Goal: Transaction & Acquisition: Book appointment/travel/reservation

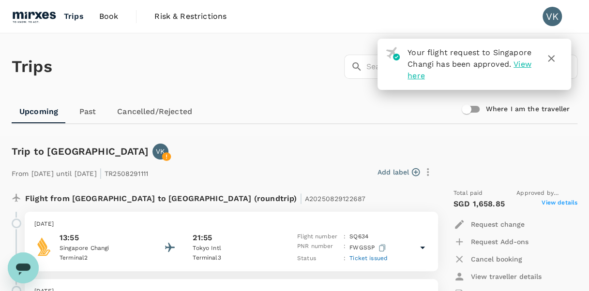
click at [549, 55] on icon "button" at bounding box center [551, 59] width 12 height 12
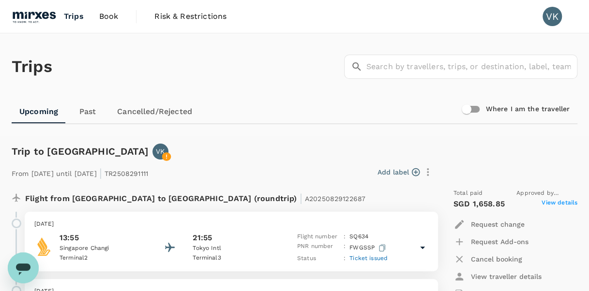
click at [106, 15] on span "Book" at bounding box center [108, 17] width 19 height 12
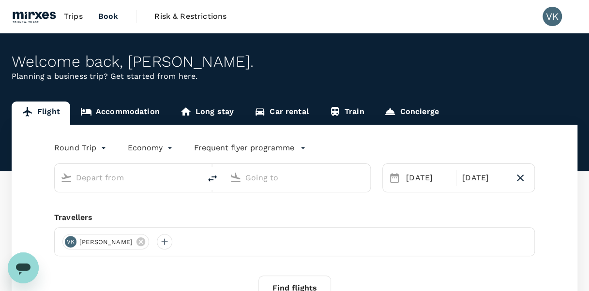
type input "Singapore Changi (SIN)"
type input "Tokyo, Japan (any)"
type input "Singapore Changi (SIN)"
type input "Tokyo, Japan (any)"
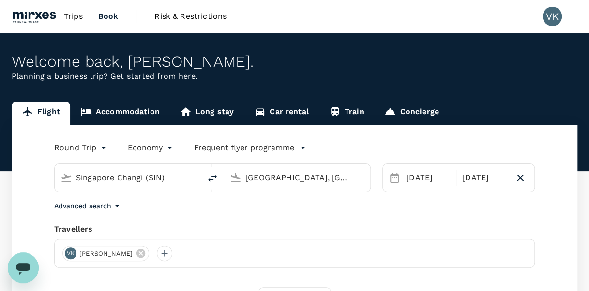
click at [145, 114] on link "Accommodation" at bounding box center [120, 113] width 100 height 23
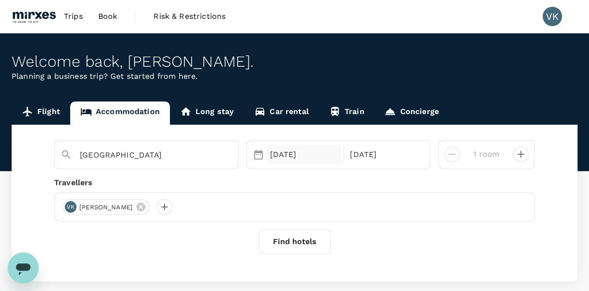
click at [319, 156] on div "23 Sep" at bounding box center [304, 154] width 76 height 19
click at [370, 167] on div "23 Sep 26 Sep" at bounding box center [338, 154] width 184 height 29
click at [372, 160] on div "26 Sep" at bounding box center [384, 154] width 76 height 19
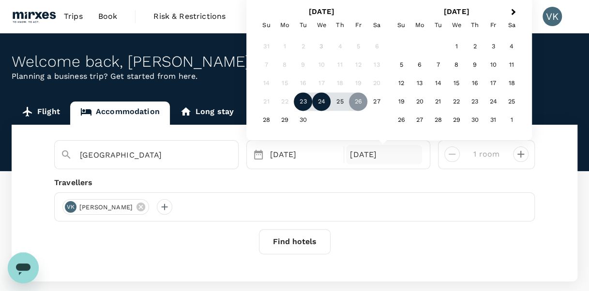
click at [319, 95] on div "24" at bounding box center [321, 102] width 18 height 18
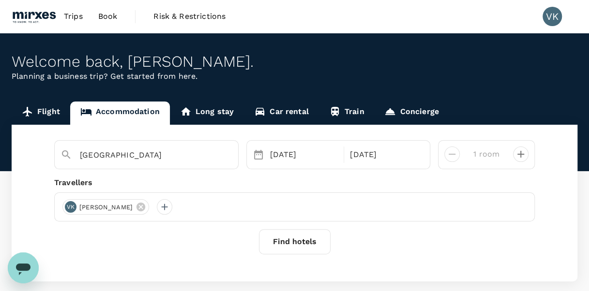
scroll to position [50, 0]
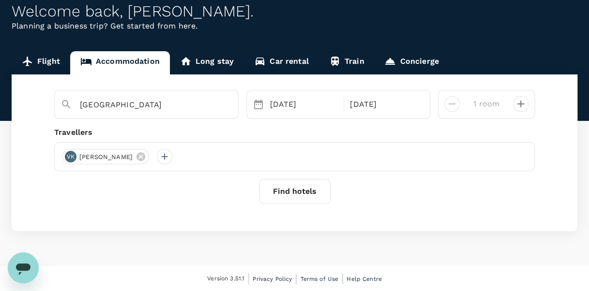
drag, startPoint x: 292, startPoint y: 199, endPoint x: 184, endPoint y: 207, distance: 108.6
click at [184, 207] on div "Tokyo 23 Sep Selected date: Wednesday, September 24th, 2025 24 Sep 1 room Trave…" at bounding box center [294, 152] width 565 height 157
click at [125, 104] on input "Tokyo" at bounding box center [142, 104] width 125 height 15
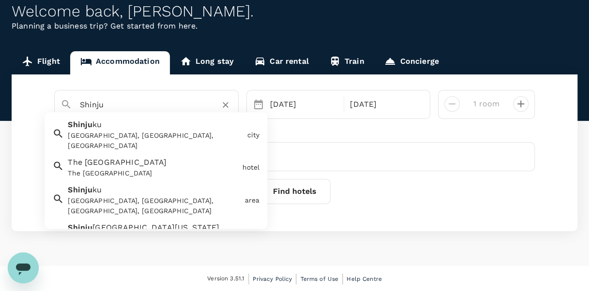
click at [121, 131] on div "Shinjuku, Tokyo, Japan" at bounding box center [155, 141] width 175 height 20
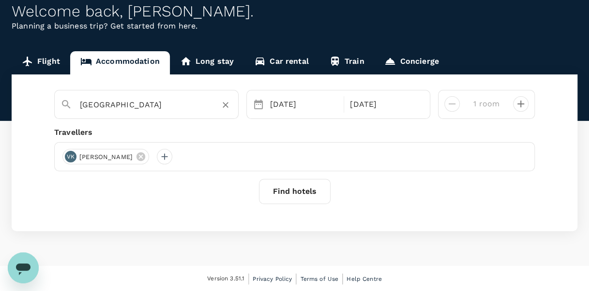
type input "Shinjuku"
click at [312, 189] on button "Find hotels" at bounding box center [295, 191] width 72 height 25
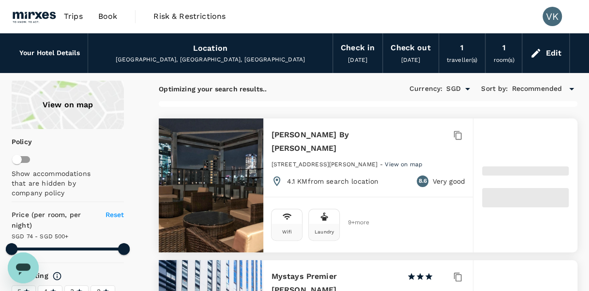
type input "499.32"
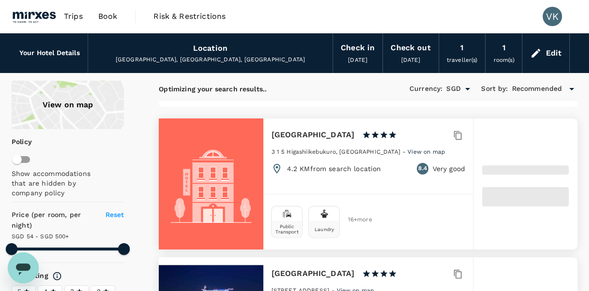
type input "54.32"
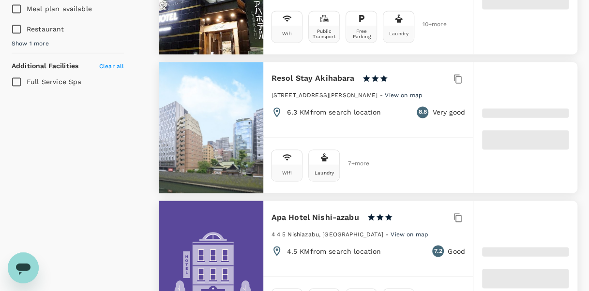
scroll to position [760, 0]
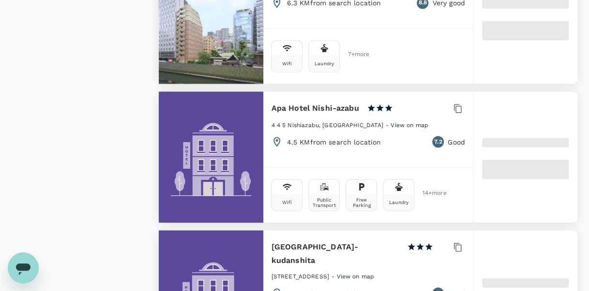
type input "499.55"
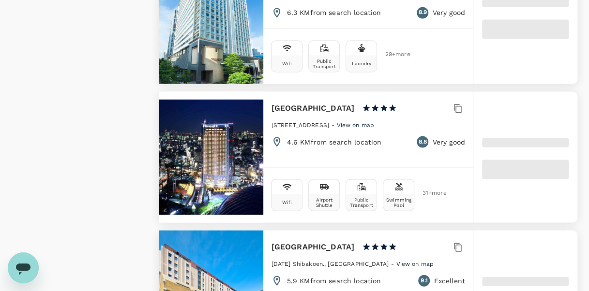
type input "37.55"
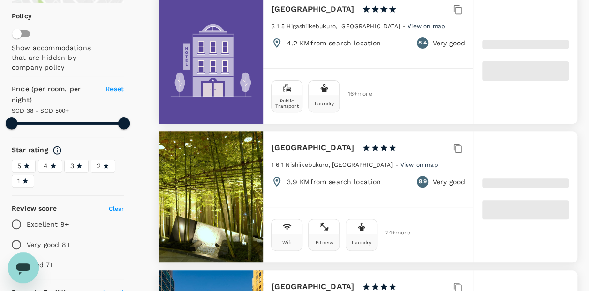
scroll to position [166, 0]
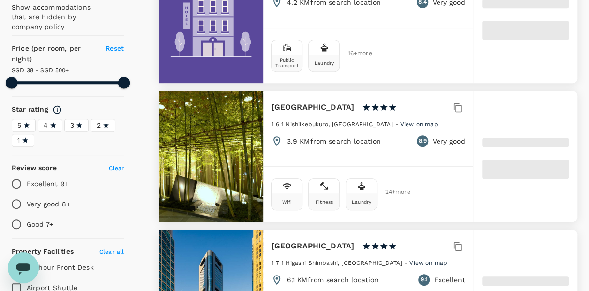
type input "499.31"
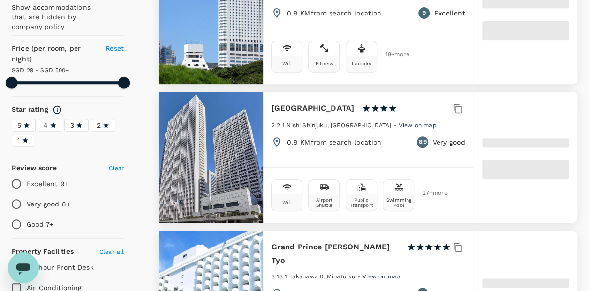
type input "29.31"
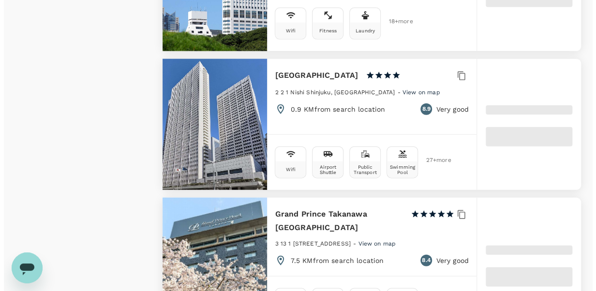
scroll to position [1064, 0]
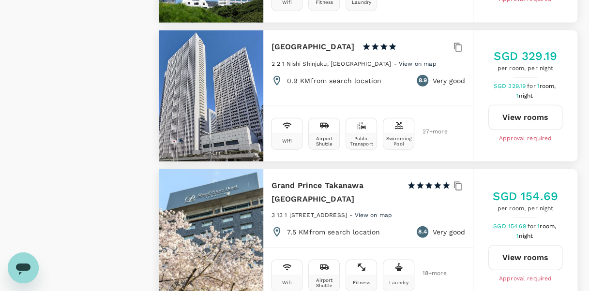
click at [520, 116] on button "View rooms" at bounding box center [525, 117] width 74 height 25
type input "499.31"
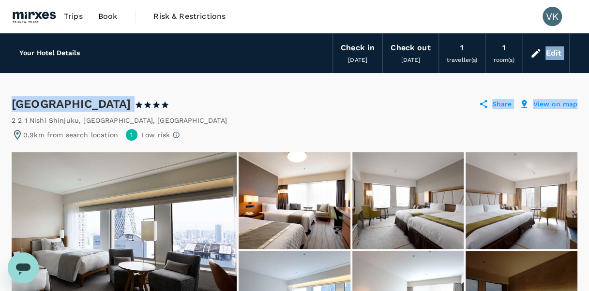
drag, startPoint x: 586, startPoint y: 48, endPoint x: 583, endPoint y: 77, distance: 29.2
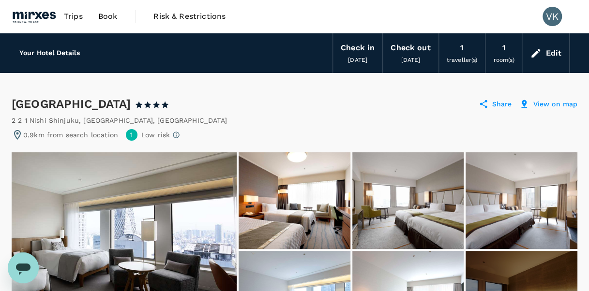
click at [423, 116] on div "2 2 1 Nishi Shinjuku , Tokyo , Japan" at bounding box center [294, 121] width 565 height 10
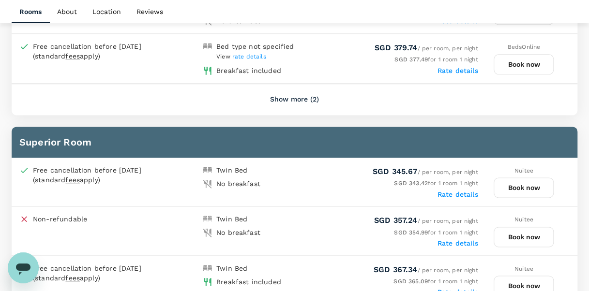
scroll to position [574, 0]
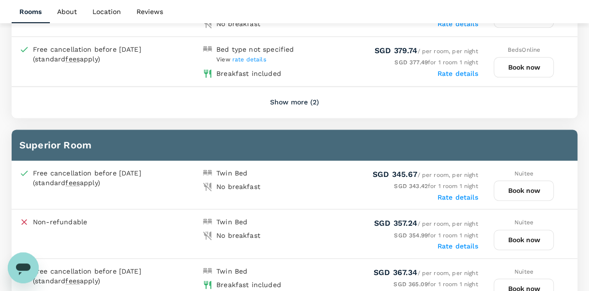
click at [280, 103] on button "Show more (2)" at bounding box center [294, 102] width 76 height 23
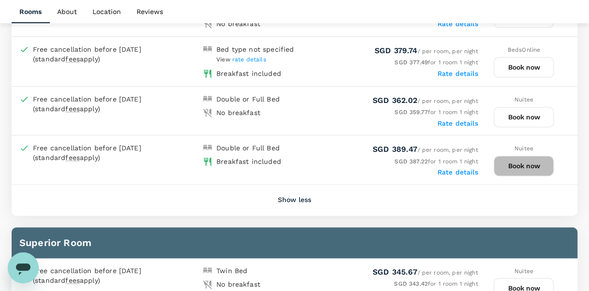
click at [525, 161] on button "Book now" at bounding box center [523, 166] width 60 height 20
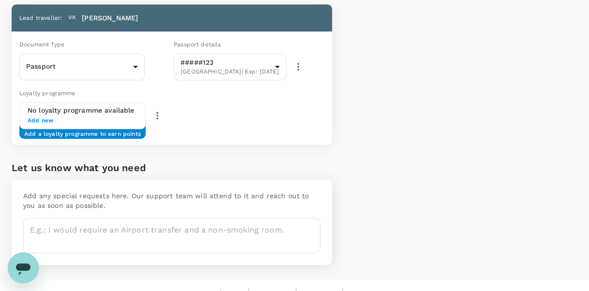
scroll to position [225, 0]
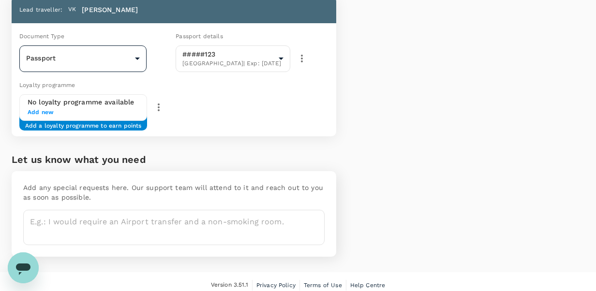
click at [139, 59] on body "Back to hotel details Review selection You've selected Keio Plaza Hotel Tokyo C…" at bounding box center [298, 36] width 596 height 523
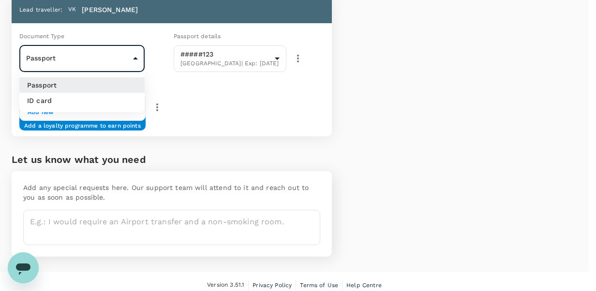
click at [139, 59] on div at bounding box center [298, 145] width 596 height 291
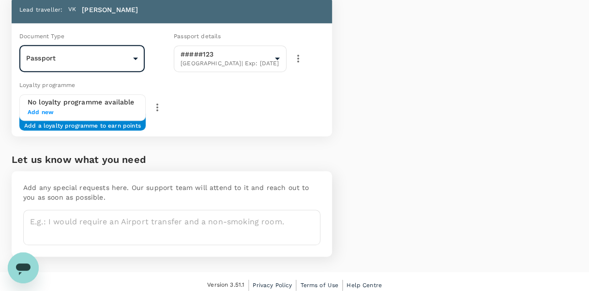
click at [215, 88] on div "Loyalty programme" at bounding box center [120, 85] width 202 height 11
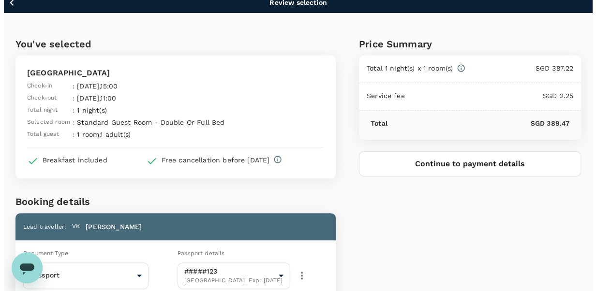
scroll to position [0, 0]
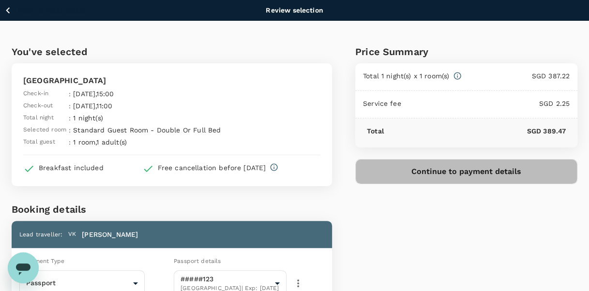
click at [465, 175] on button "Continue to payment details" at bounding box center [466, 171] width 222 height 25
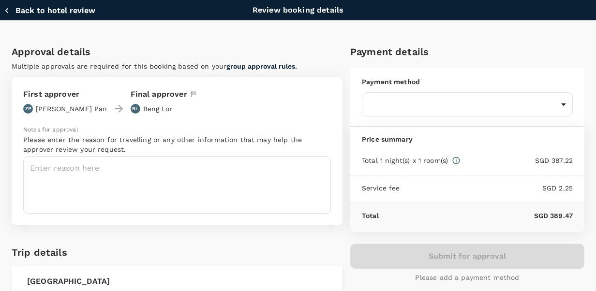
type input "9fbbbe2b-f4ca-495e-a82e-e84c83b30aa5"
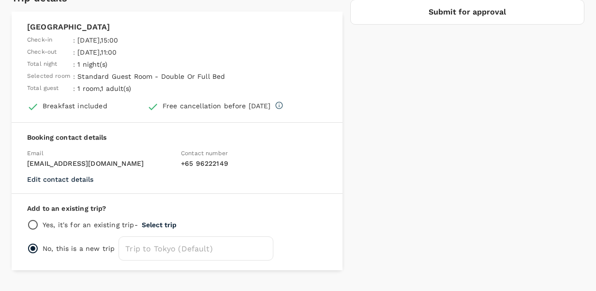
scroll to position [267, 0]
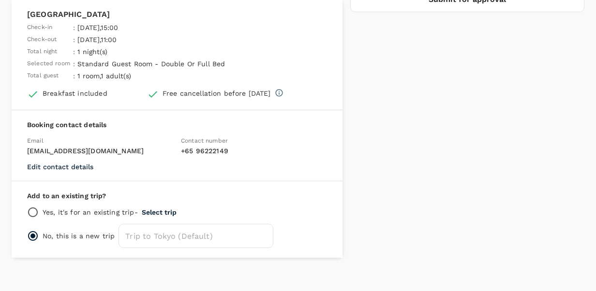
click at [32, 210] on input "radio" at bounding box center [33, 213] width 12 height 12
radio input "true"
radio input "false"
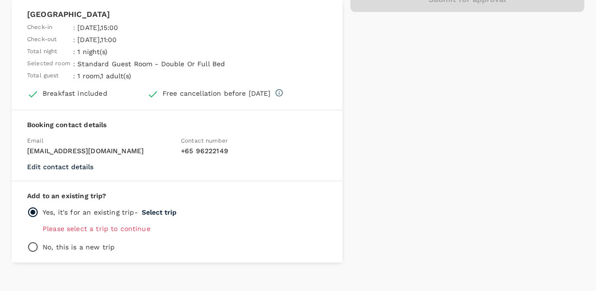
click at [134, 229] on p "Please select a trip to continue" at bounding box center [185, 229] width 284 height 10
click at [163, 208] on button "Select trip" at bounding box center [159, 212] width 35 height 8
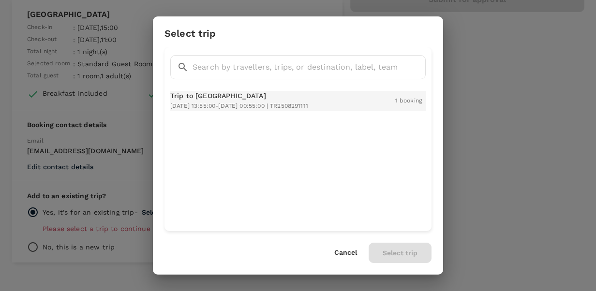
click at [247, 94] on p "Trip to Tokyo" at bounding box center [239, 96] width 138 height 10
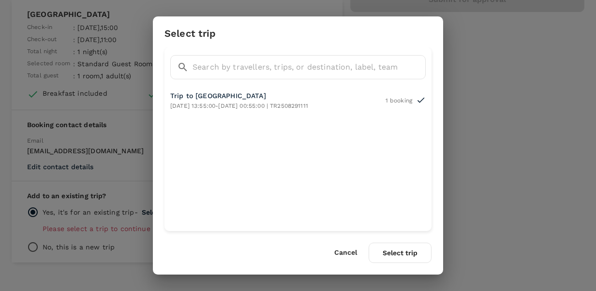
click at [399, 254] on button "Select trip" at bounding box center [400, 253] width 63 height 20
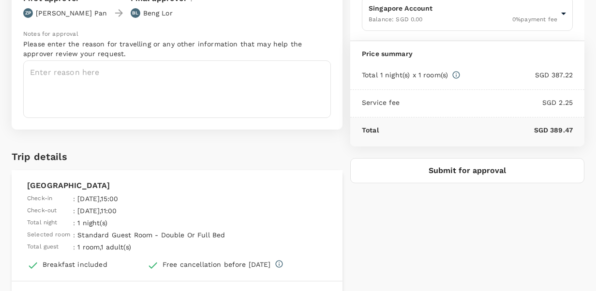
scroll to position [64, 0]
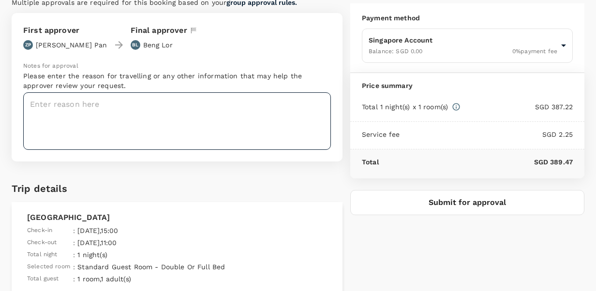
click at [136, 110] on textarea at bounding box center [177, 121] width 308 height 58
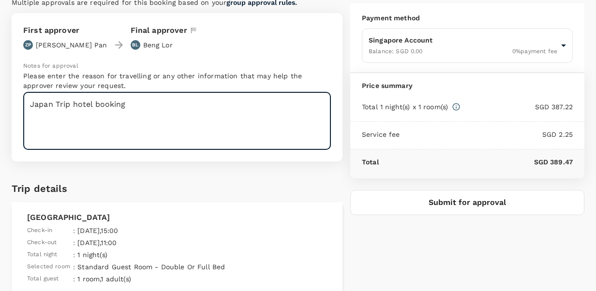
type textarea "Japan Trip hotel booking"
click at [457, 203] on button "Submit for approval" at bounding box center [467, 202] width 234 height 25
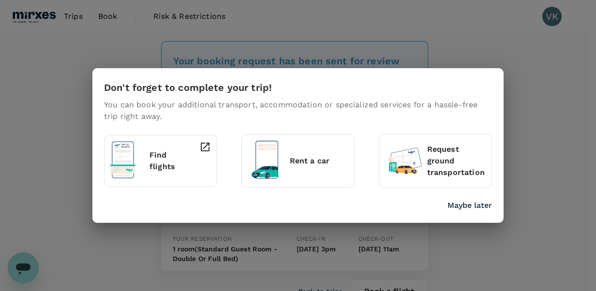
click at [529, 61] on div "Don't forget to complete your trip! You can book your additional transport, acc…" at bounding box center [298, 145] width 596 height 291
click at [477, 203] on p "Maybe later" at bounding box center [469, 206] width 44 height 12
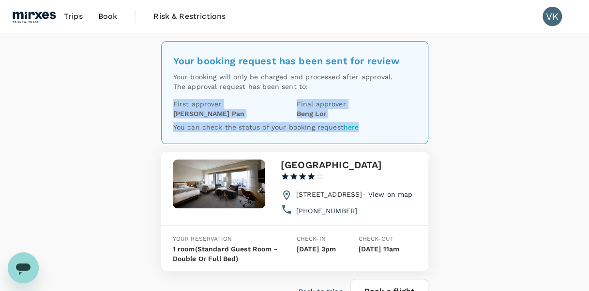
drag, startPoint x: 588, startPoint y: 85, endPoint x: 594, endPoint y: 128, distance: 43.5
click at [588, 128] on html "Trips Book Risk & Restrictions VK Your booking request has been sent for review…" at bounding box center [294, 180] width 589 height 361
drag, startPoint x: 594, startPoint y: 128, endPoint x: 537, endPoint y: 144, distance: 59.7
click at [537, 144] on div "Your booking request has been sent for review Your booking will only be charged…" at bounding box center [294, 184] width 589 height 302
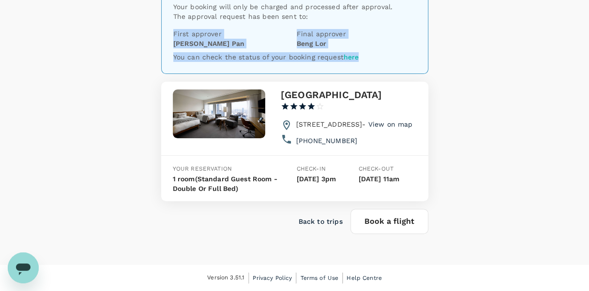
scroll to position [83, 0]
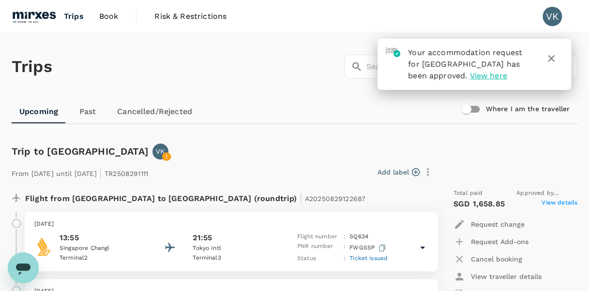
click at [559, 61] on button "button" at bounding box center [550, 58] width 23 height 23
click at [552, 58] on icon "button" at bounding box center [551, 59] width 12 height 12
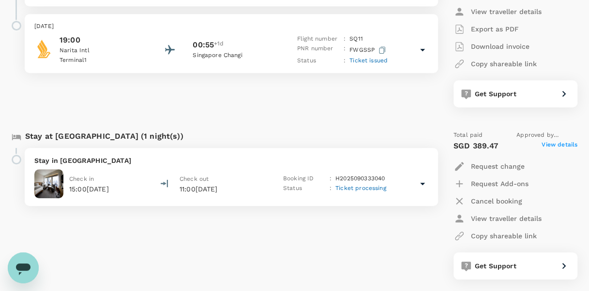
scroll to position [271, 0]
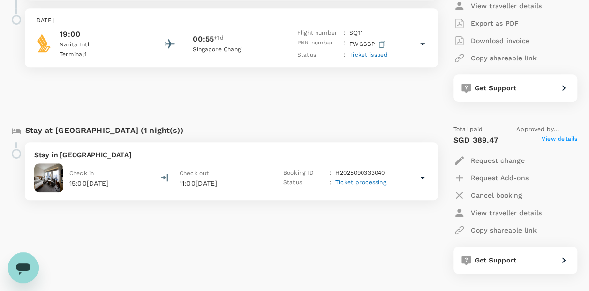
click at [377, 181] on span "Ticket processing" at bounding box center [360, 182] width 51 height 7
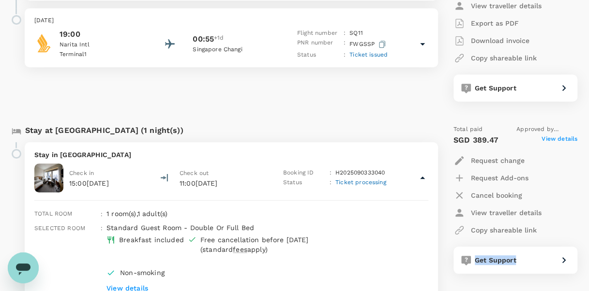
drag, startPoint x: 587, startPoint y: 165, endPoint x: 594, endPoint y: 243, distance: 78.2
click at [589, 243] on html "Trips Book Risk & Restrictions VK Trips ​ ​ Upcoming Past Cancelled/Rejected Wh…" at bounding box center [294, 99] width 589 height 741
click at [321, 124] on div "Stay at Keio Plaza Hotel Tokyo (1 night(s))" at bounding box center [219, 129] width 430 height 25
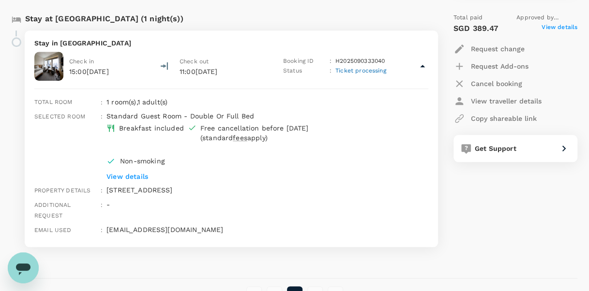
scroll to position [387, 0]
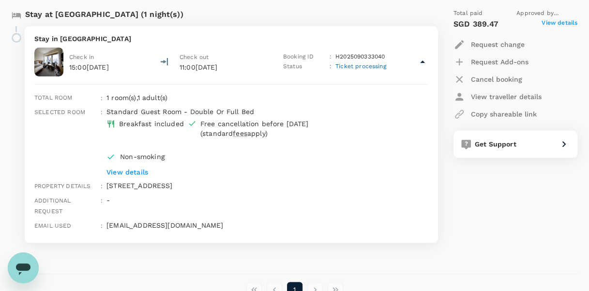
click at [142, 172] on p "View details" at bounding box center [253, 172] width 294 height 10
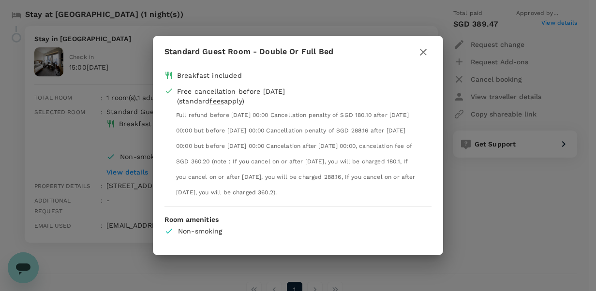
click at [418, 55] on icon "button" at bounding box center [423, 52] width 12 height 12
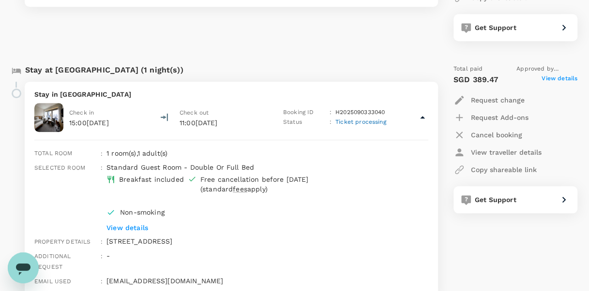
scroll to position [333, 0]
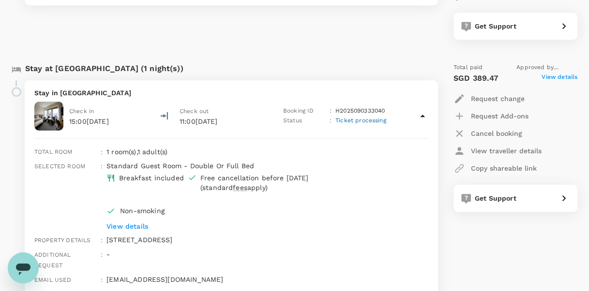
click at [564, 75] on span "View details" at bounding box center [559, 79] width 36 height 12
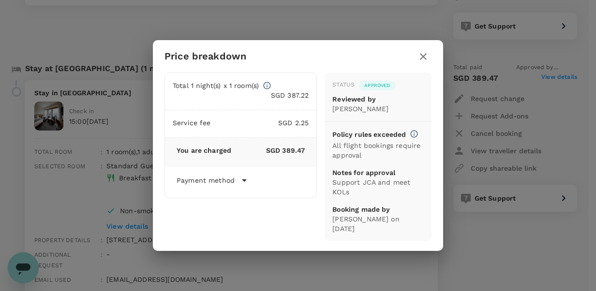
click at [424, 56] on icon "button" at bounding box center [423, 57] width 12 height 12
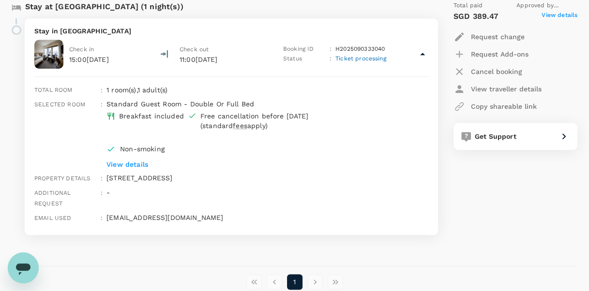
scroll to position [405, 0]
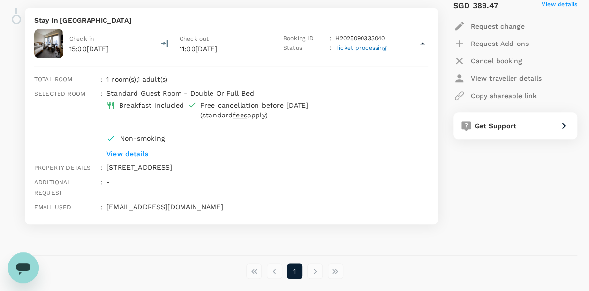
click at [364, 49] on span "Ticket processing" at bounding box center [360, 47] width 51 height 7
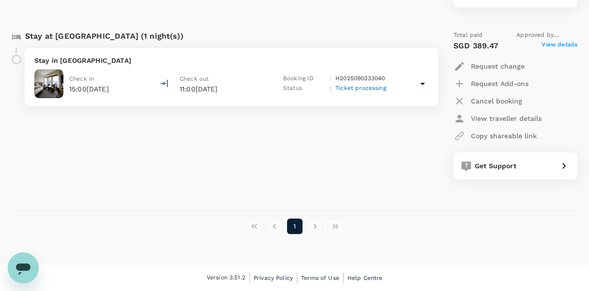
scroll to position [364, 0]
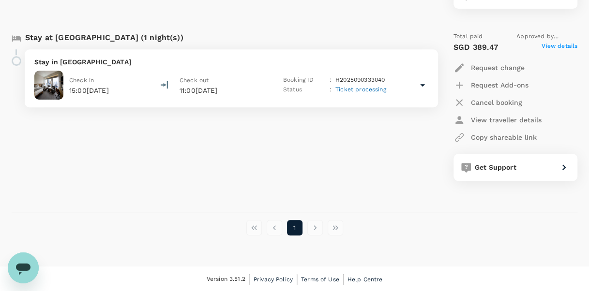
click at [367, 84] on p "H2025090333040" at bounding box center [359, 80] width 49 height 10
